Goal: Information Seeking & Learning: Learn about a topic

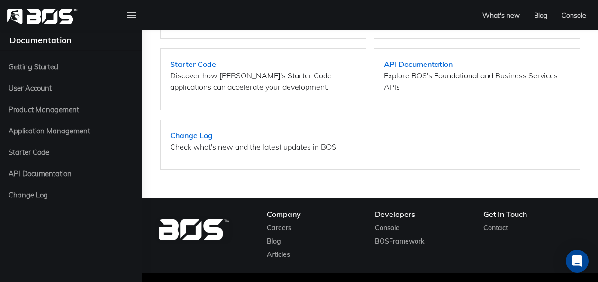
scroll to position [899, 0]
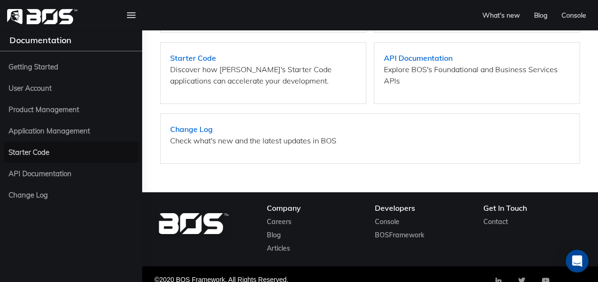
click at [50, 152] on span "Starter Code" at bounding box center [71, 152] width 125 height 12
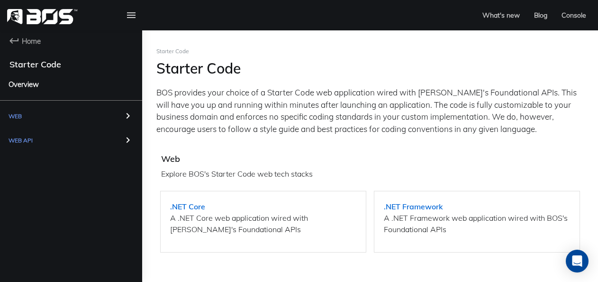
drag, startPoint x: 29, startPoint y: 71, endPoint x: 15, endPoint y: 88, distance: 21.9
click at [15, 88] on ul "Home Starter Code Overview Web Web API" at bounding box center [71, 91] width 142 height 123
click at [122, 12] on link at bounding box center [132, 15] width 26 height 30
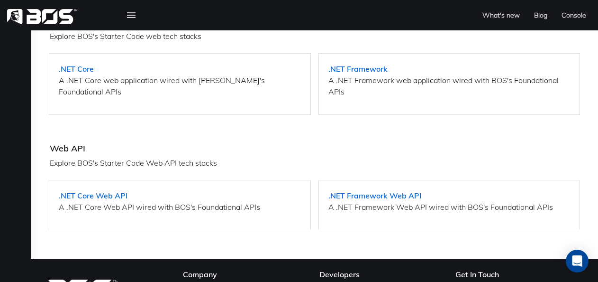
scroll to position [204, 0]
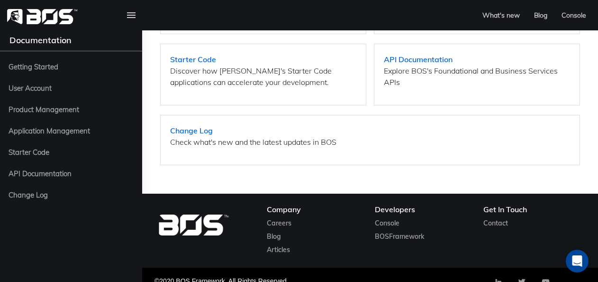
scroll to position [899, 0]
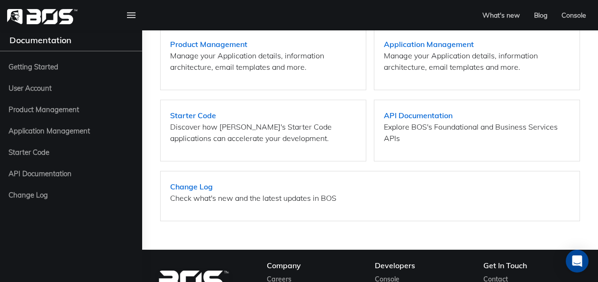
scroll to position [899, 0]
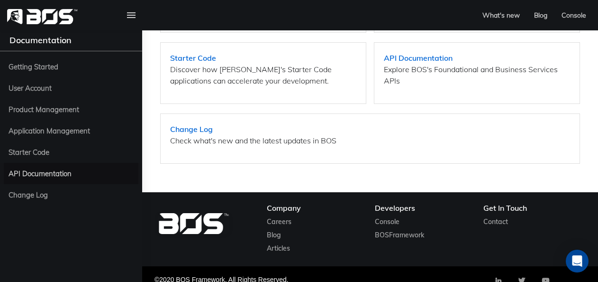
click at [60, 171] on span "API Documentation" at bounding box center [40, 173] width 63 height 12
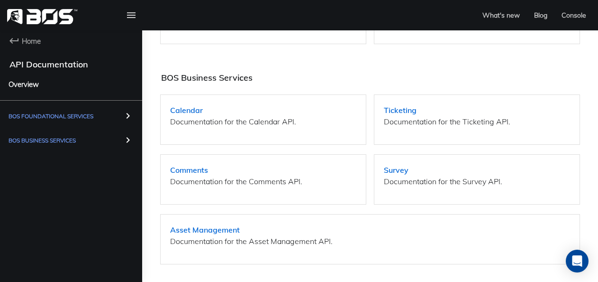
scroll to position [376, 0]
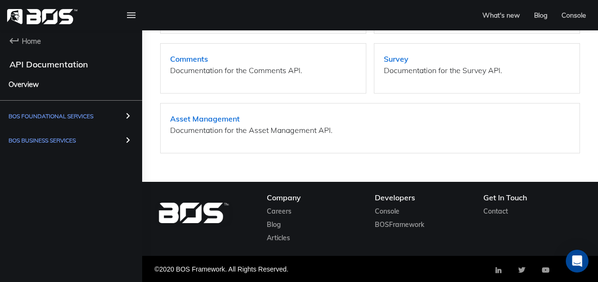
click at [71, 80] on span "Overview" at bounding box center [71, 84] width 125 height 12
click at [86, 134] on span "BOS Business Services" at bounding box center [71, 141] width 125 height 15
click at [23, 207] on span "Comments" at bounding box center [30, 207] width 35 height 12
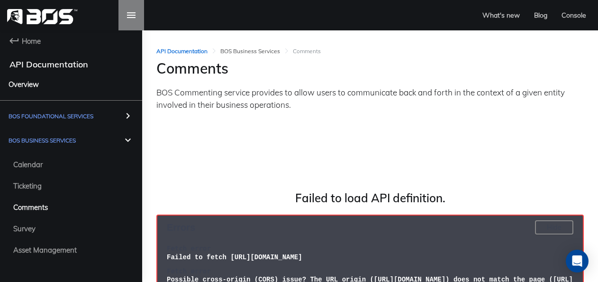
click at [131, 14] on icon at bounding box center [131, 15] width 11 height 14
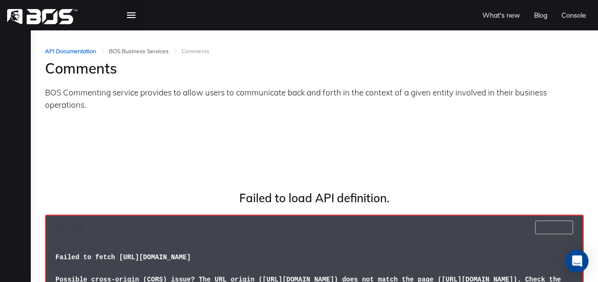
click at [130, 13] on icon at bounding box center [131, 15] width 11 height 14
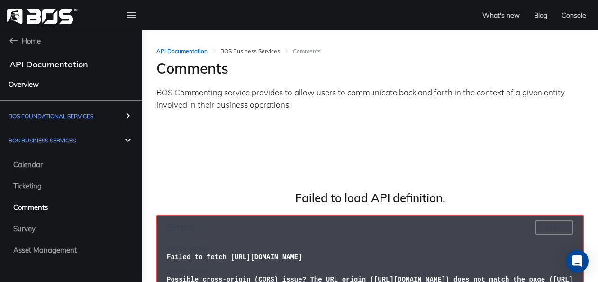
click at [325, 185] on div "Failed to load API definition. Errors Hide Fetch error Failed to fetch https://…" at bounding box center [370, 262] width 447 height 181
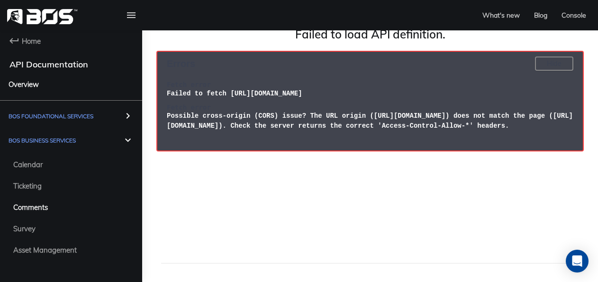
scroll to position [142, 0]
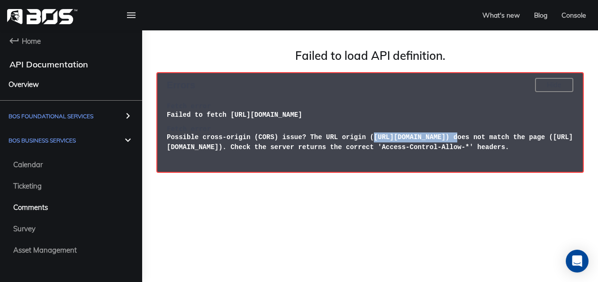
drag, startPoint x: 373, startPoint y: 136, endPoint x: 456, endPoint y: 135, distance: 83.0
click at [456, 135] on span "Possible cross-origin (CORS) issue? The URL origin (https://api.bosframework.co…" at bounding box center [370, 142] width 406 height 18
click at [454, 131] on h4 "Fetch error" at bounding box center [370, 129] width 407 height 8
drag, startPoint x: 485, startPoint y: 137, endPoint x: 375, endPoint y: 141, distance: 110.1
click at [375, 141] on span "Possible cross-origin (CORS) issue? The URL origin (https://api.bosframework.co…" at bounding box center [370, 142] width 406 height 18
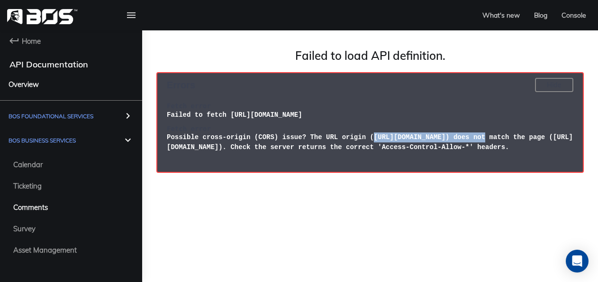
drag, startPoint x: 375, startPoint y: 141, endPoint x: 420, endPoint y: 136, distance: 45.4
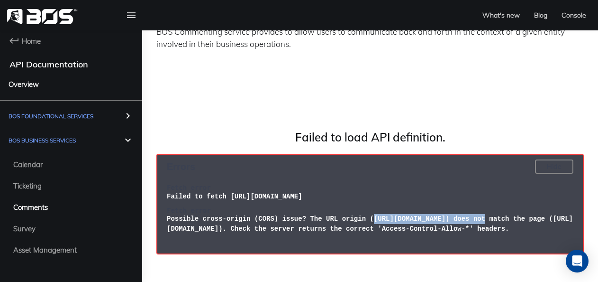
scroll to position [0, 0]
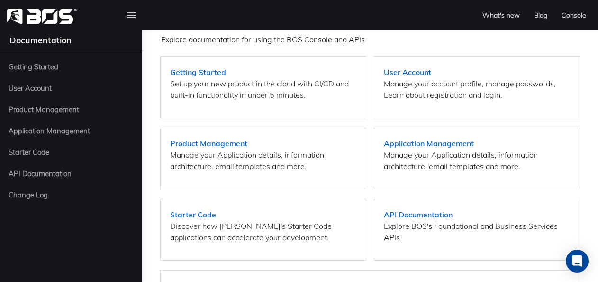
scroll to position [899, 0]
